Goal: Book appointment/travel/reservation

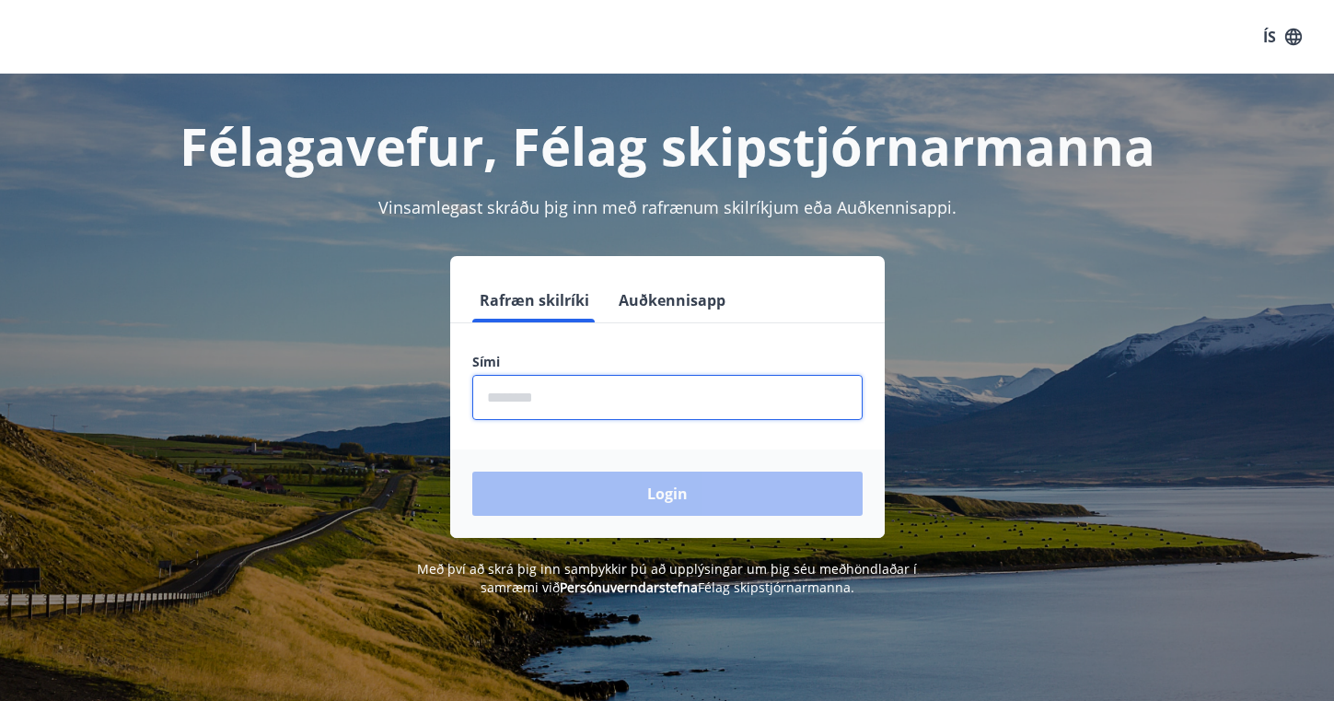
click at [559, 383] on input "phone" at bounding box center [667, 397] width 390 height 45
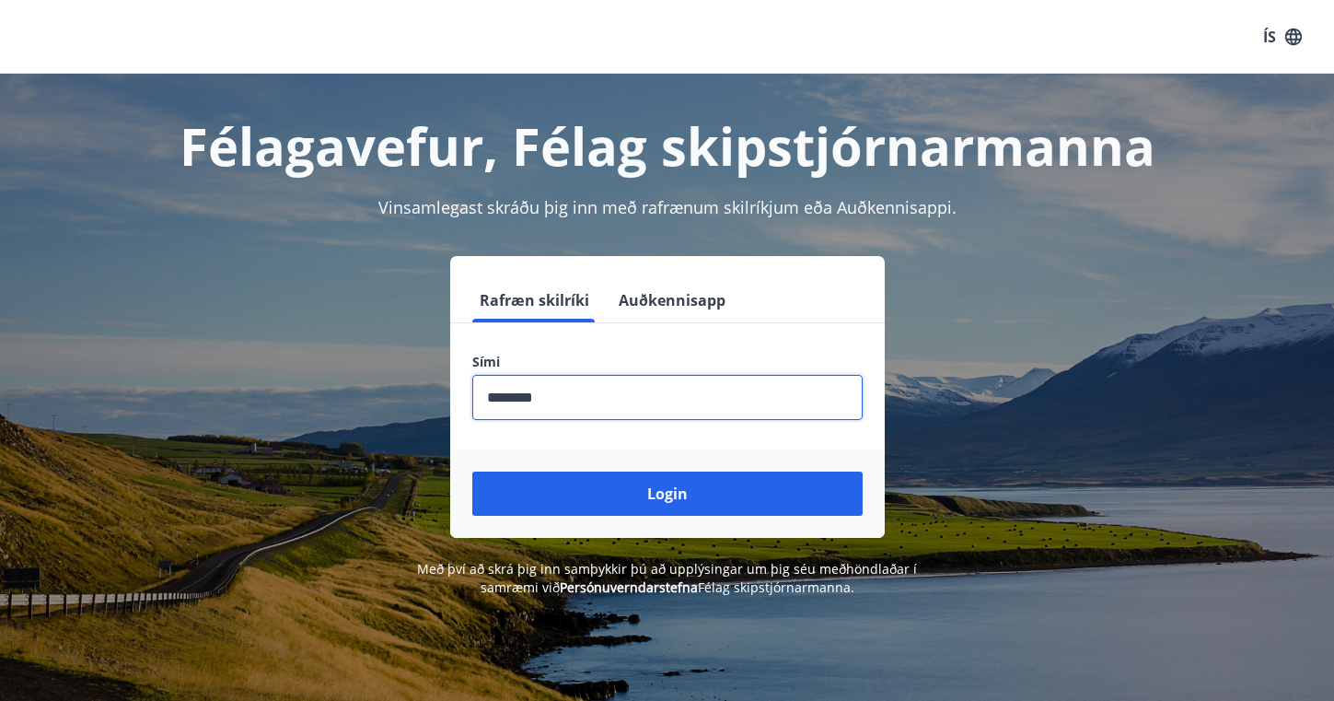
type input "********"
click at [667, 493] on button "Login" at bounding box center [667, 493] width 390 height 44
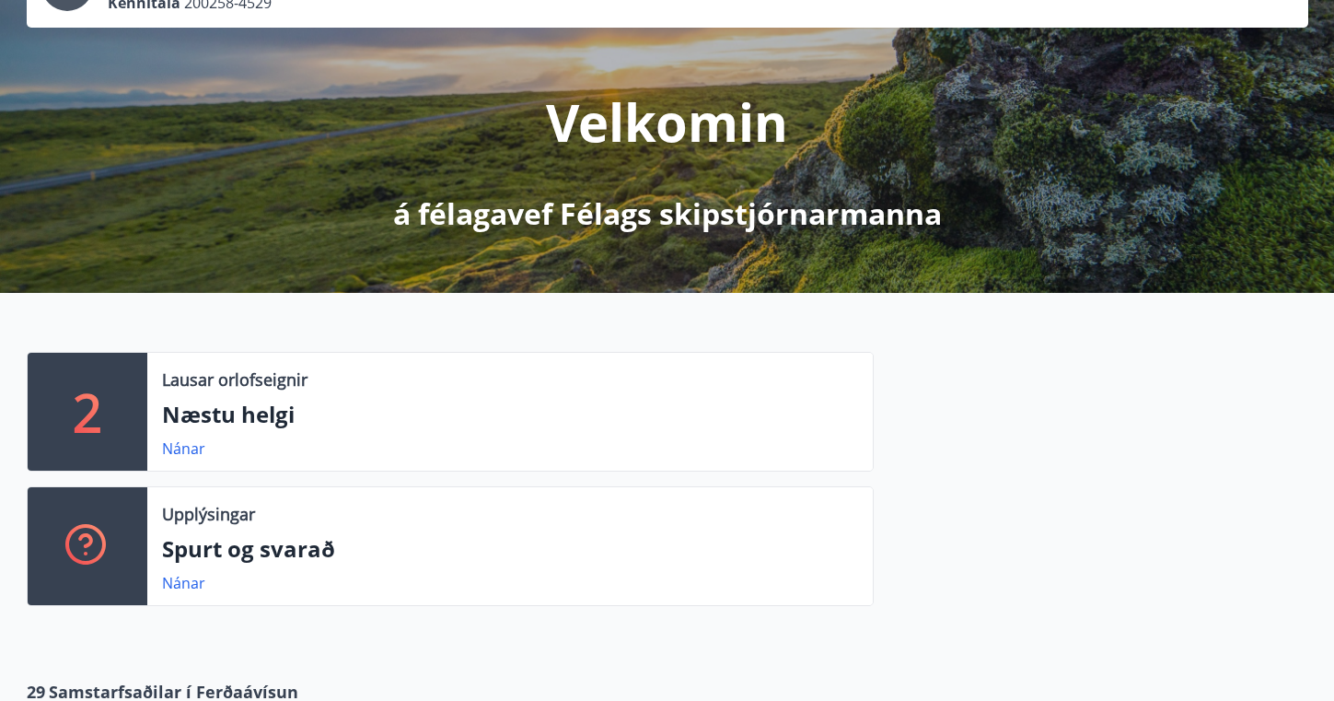
scroll to position [168, 0]
click at [184, 444] on link "Nánar" at bounding box center [183, 447] width 43 height 20
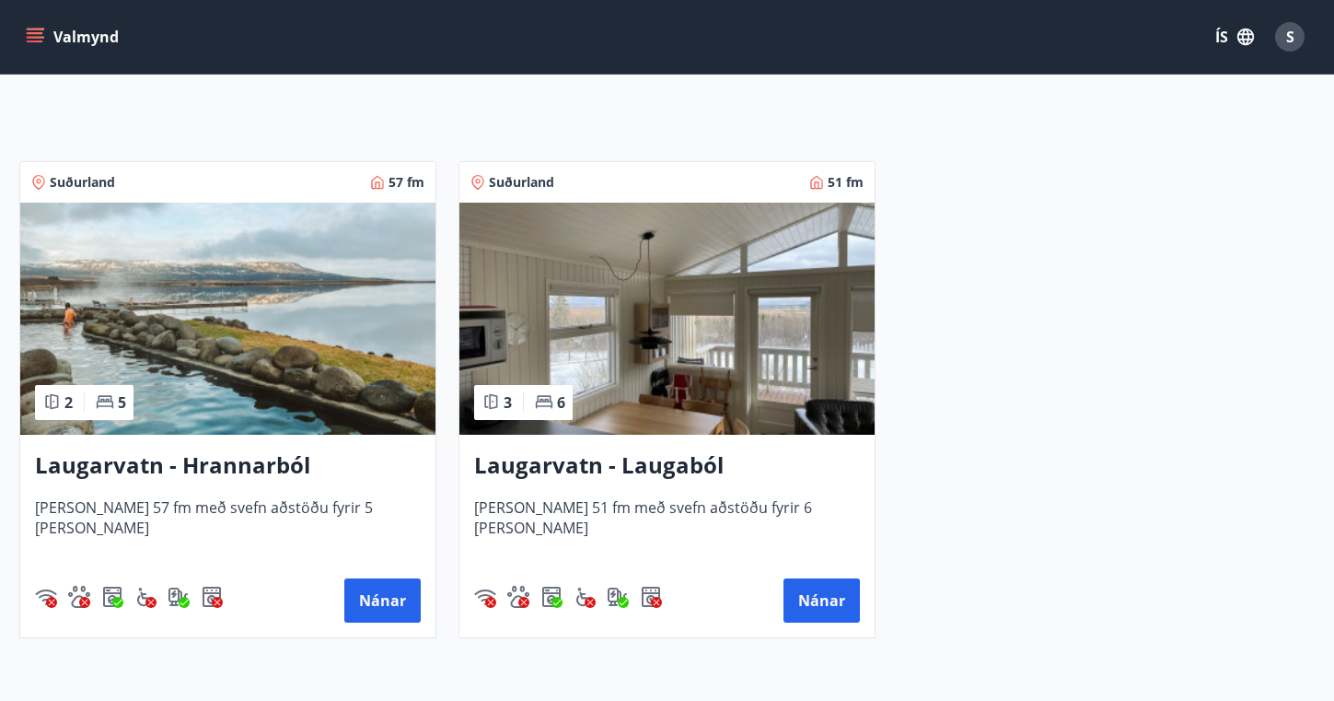
scroll to position [307, 0]
click at [599, 467] on h3 "Laugarvatn - Laugaból" at bounding box center [667, 464] width 386 height 33
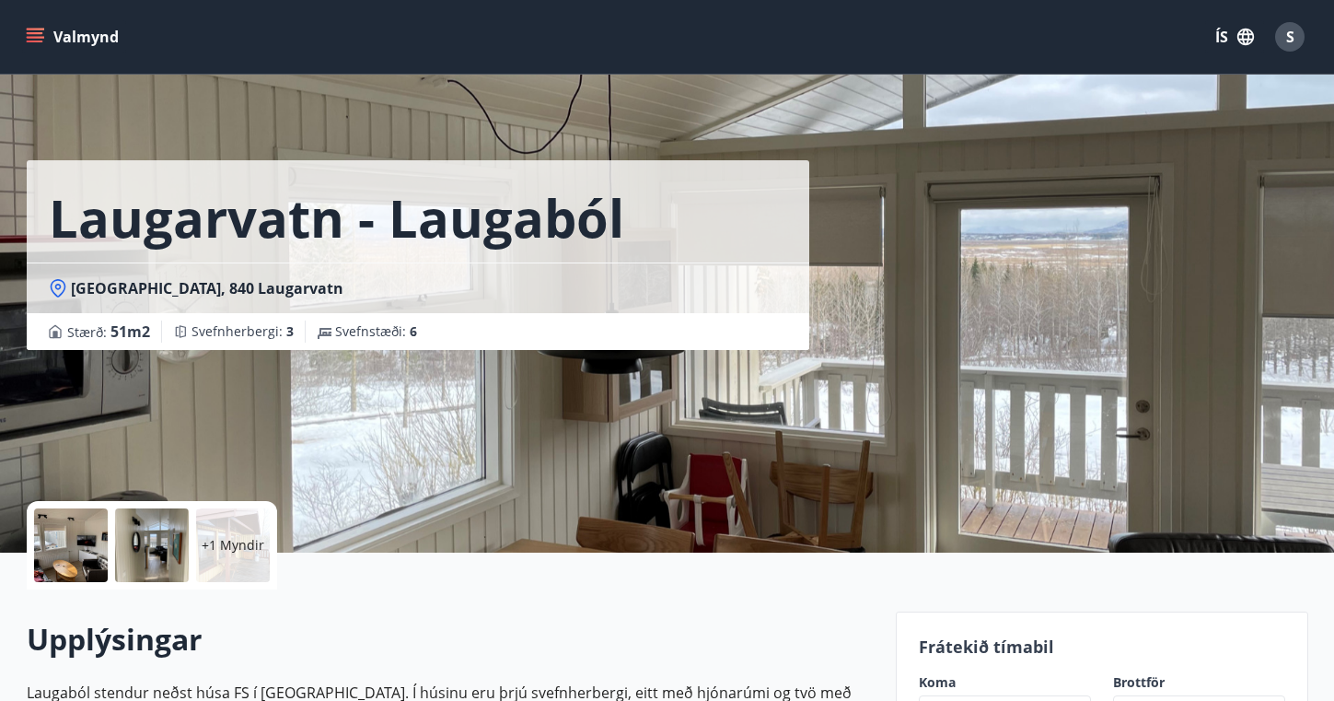
click at [85, 528] on div at bounding box center [71, 545] width 74 height 74
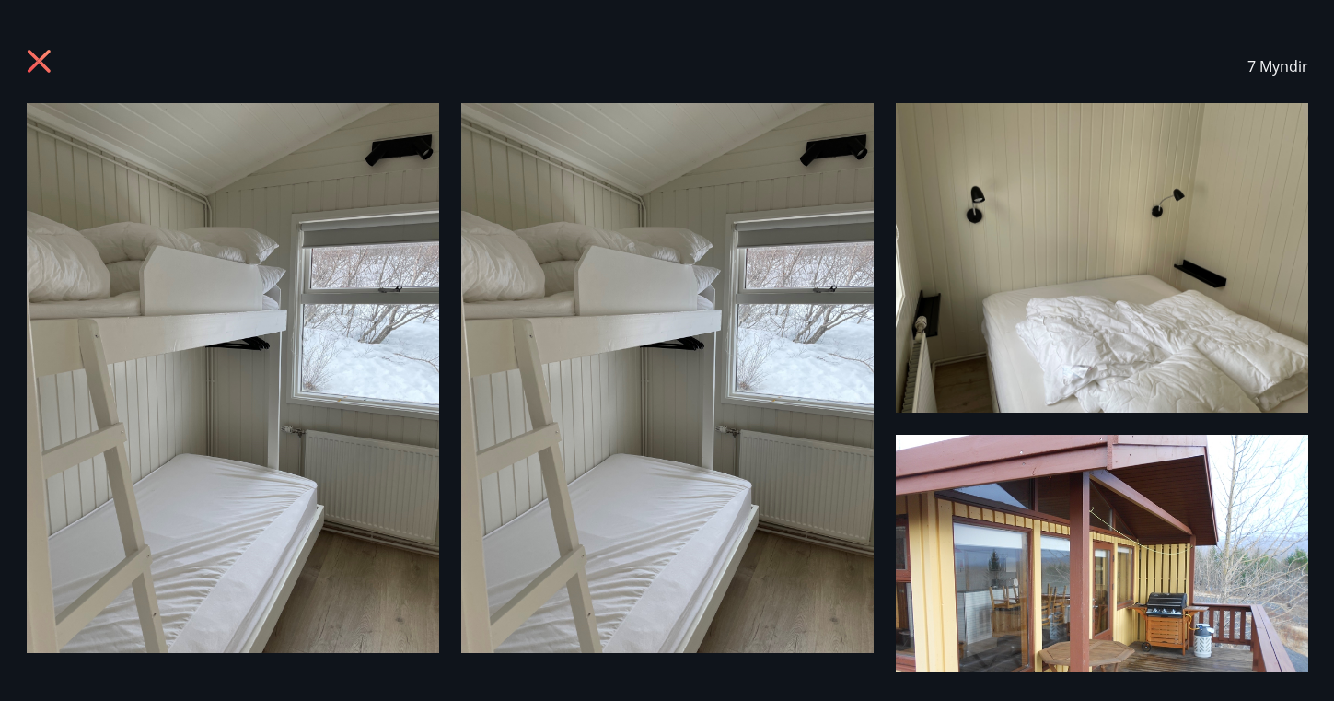
click at [172, 435] on img at bounding box center [233, 378] width 412 height 550
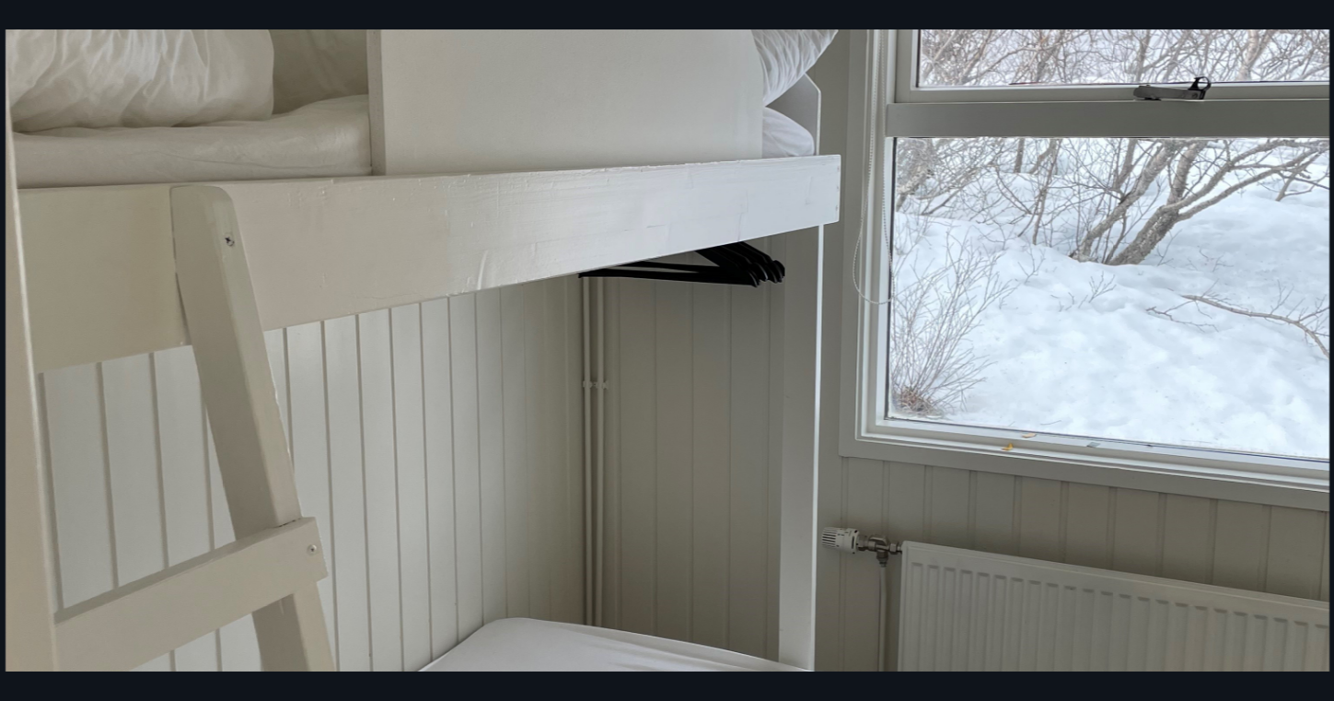
scroll to position [579, 0]
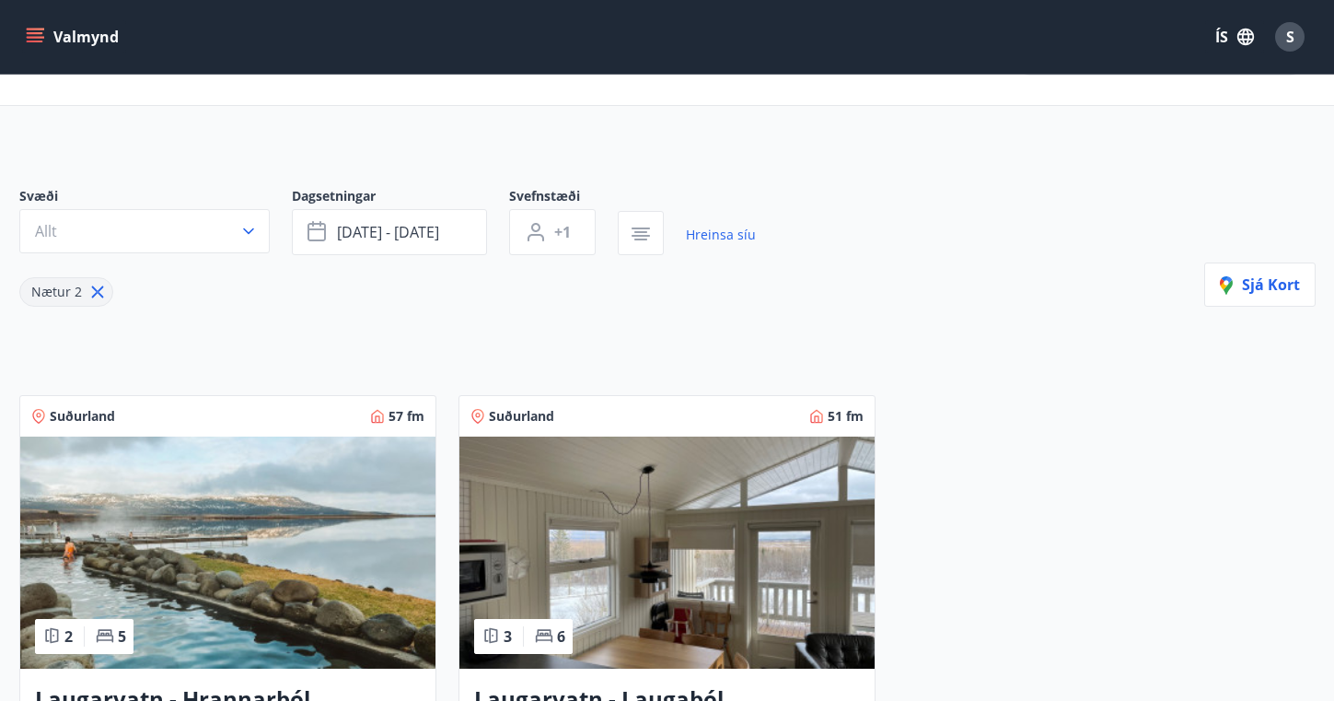
scroll to position [114, 0]
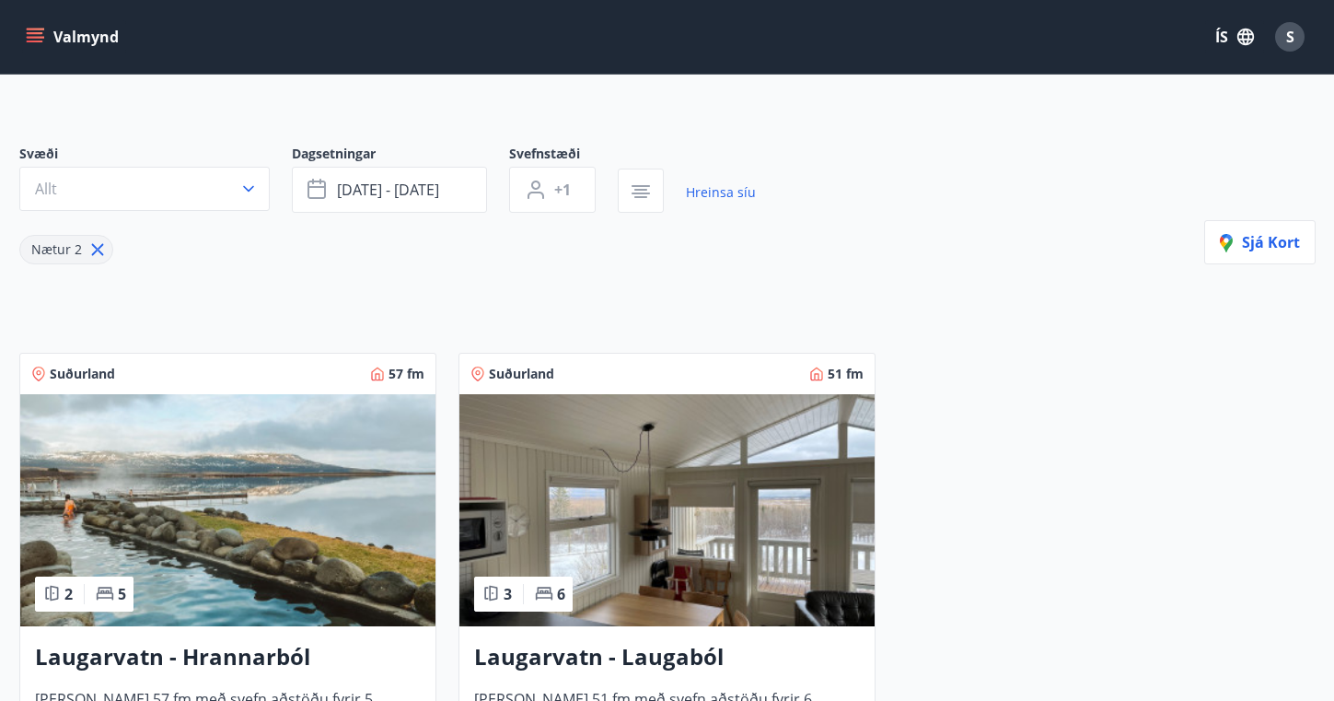
click at [461, 452] on img at bounding box center [666, 510] width 415 height 232
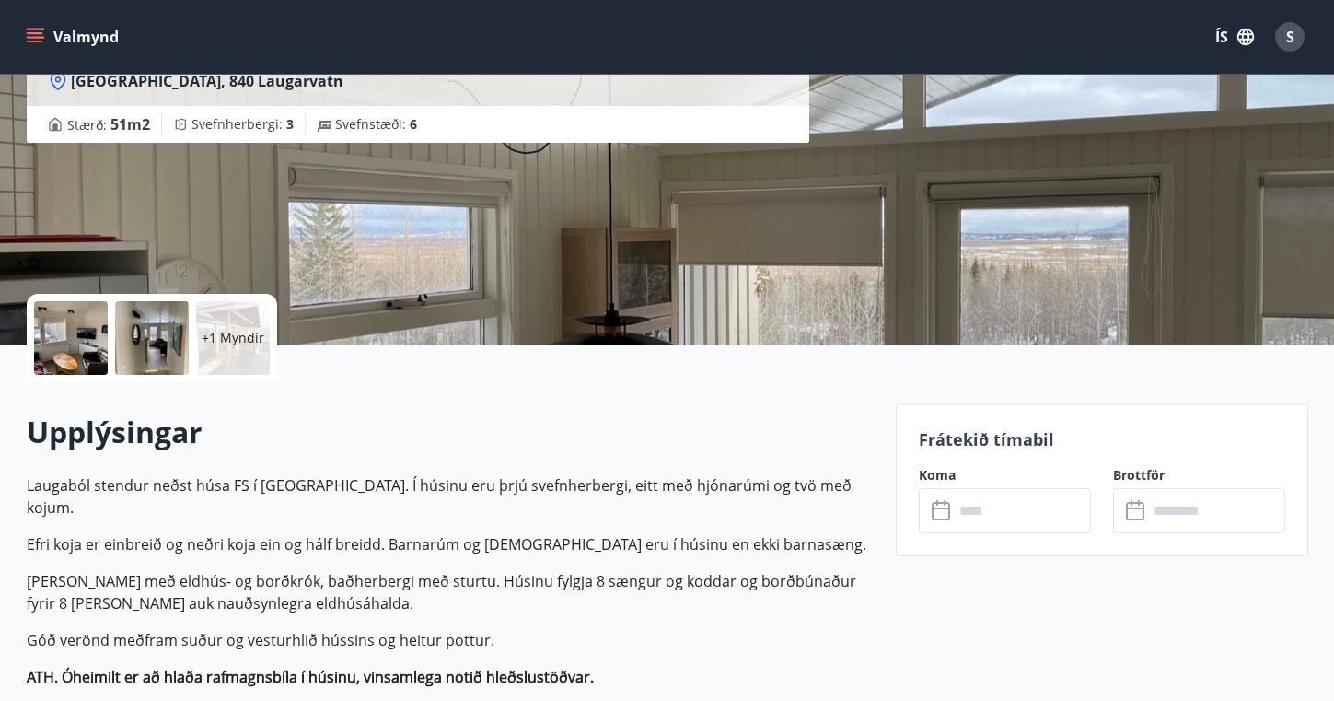
scroll to position [283, 0]
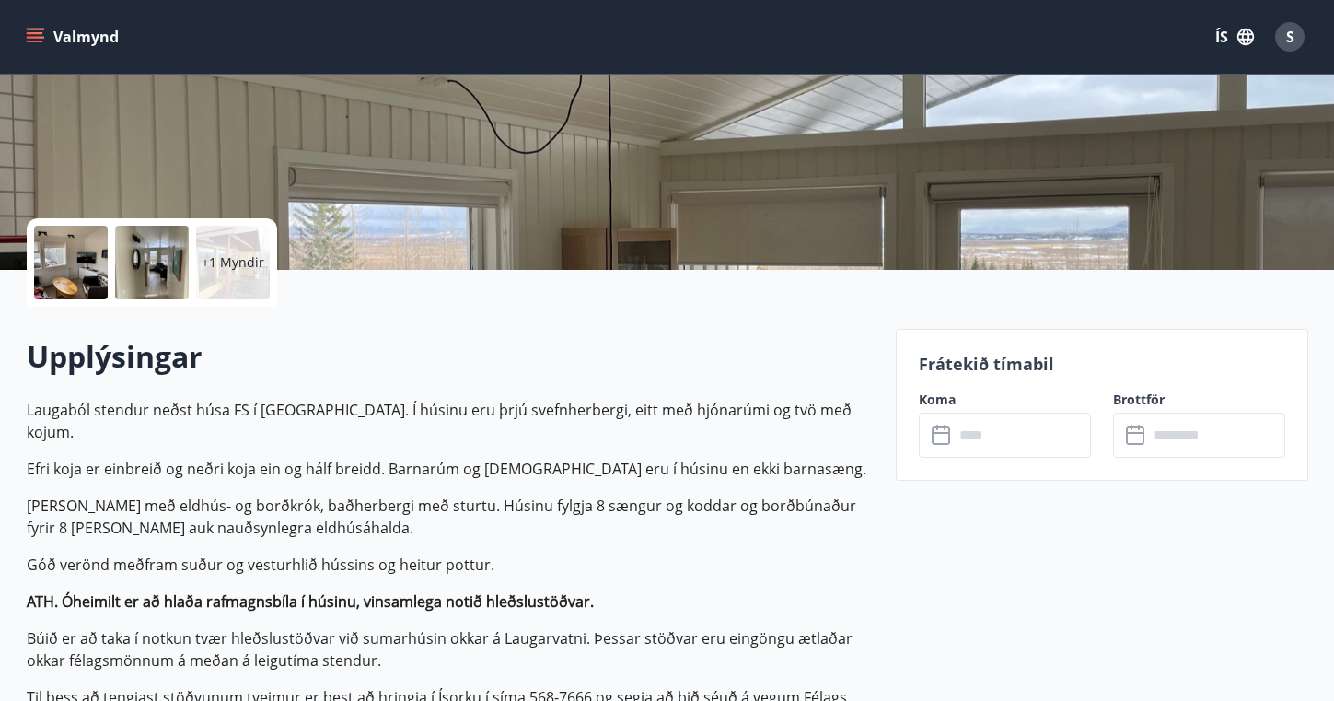
click at [77, 257] on div at bounding box center [71, 263] width 74 height 74
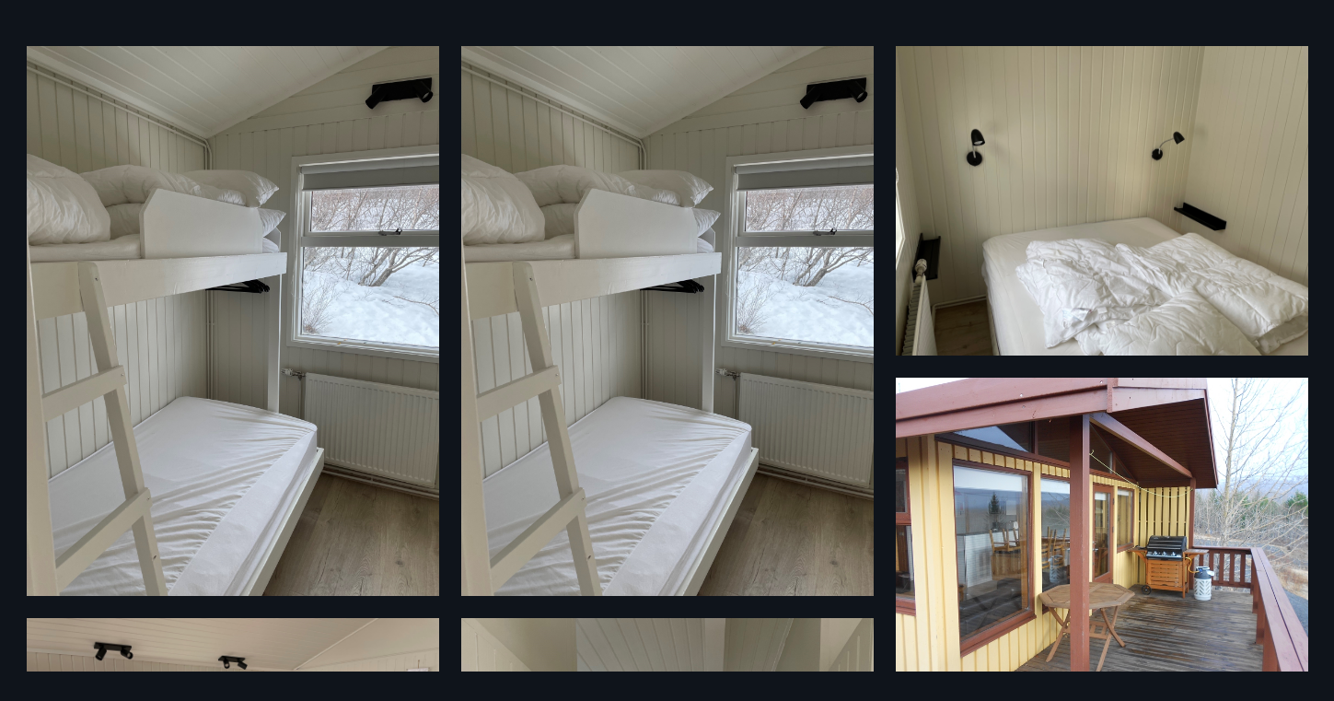
scroll to position [0, 0]
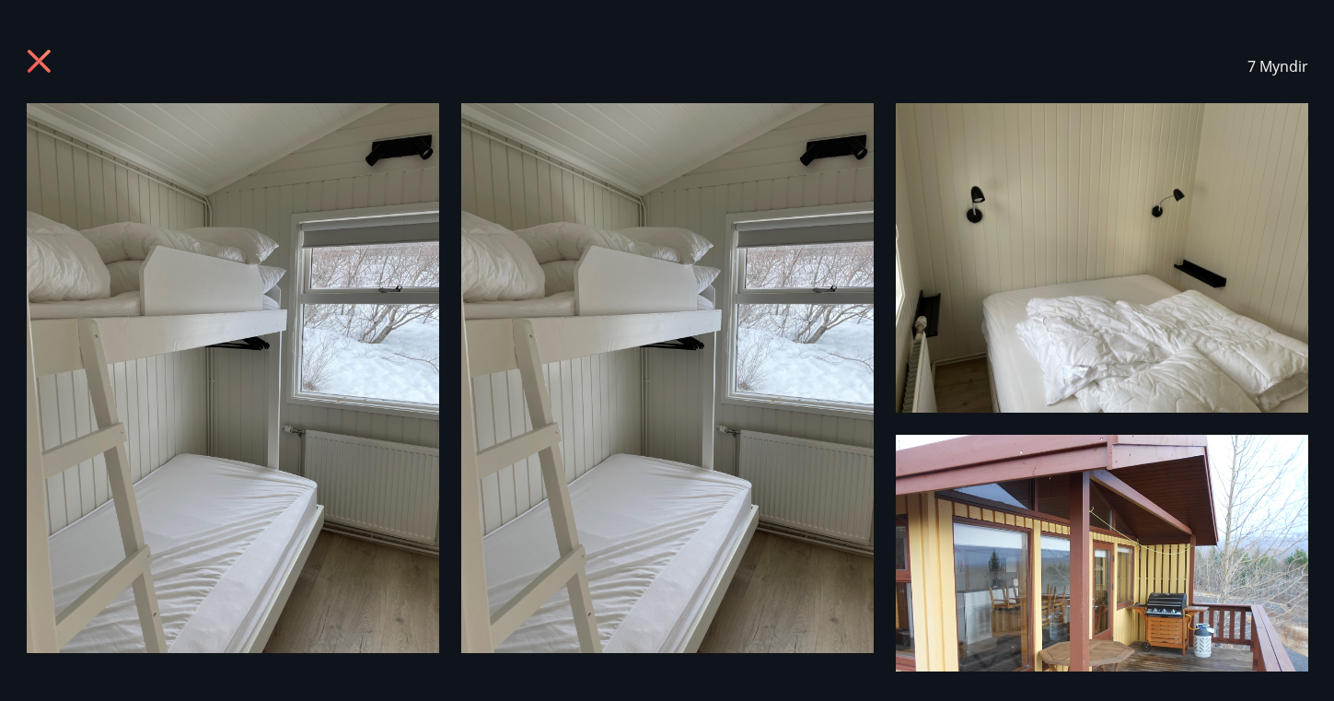
click at [38, 58] on icon at bounding box center [38, 61] width 23 height 23
